Goal: Information Seeking & Learning: Find specific fact

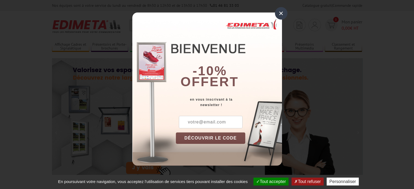
click at [284, 14] on div "×" at bounding box center [281, 13] width 13 height 13
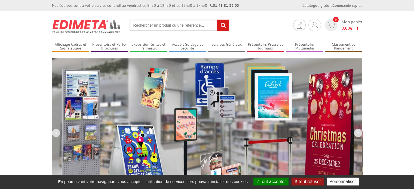
click at [170, 23] on input "text" at bounding box center [179, 26] width 100 height 12
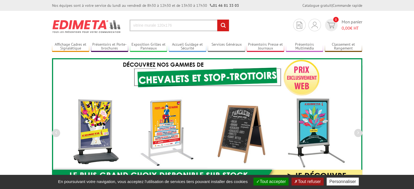
type input "vitrine murale 120x176"
click at [217, 20] on input "rechercher" at bounding box center [223, 26] width 12 height 12
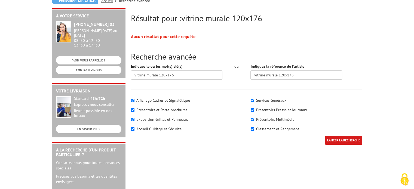
scroll to position [82, 0]
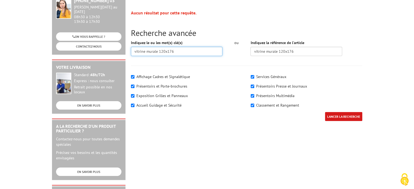
drag, startPoint x: 173, startPoint y: 52, endPoint x: 158, endPoint y: 52, distance: 15.5
click at [158, 52] on input "vitrine murale 120x176" at bounding box center [177, 51] width 92 height 9
type input "vitrine murale"
click at [325, 112] on input "LANCER LA RECHERCHE" at bounding box center [343, 116] width 37 height 9
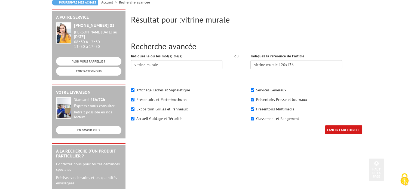
scroll to position [54, 0]
